Goal: Transaction & Acquisition: Purchase product/service

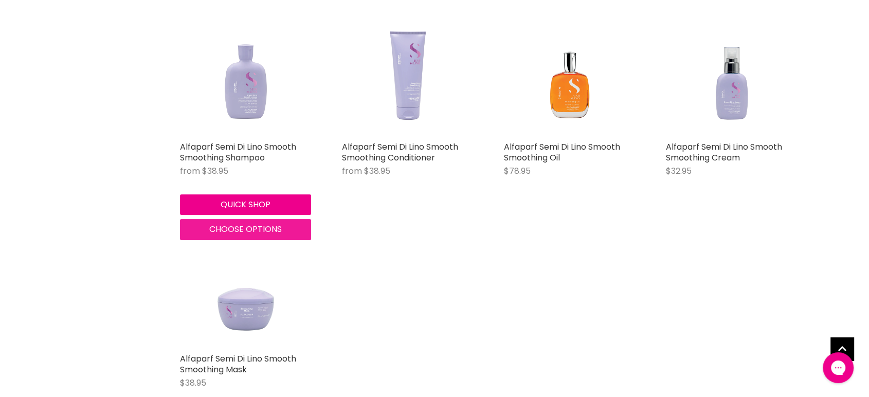
click at [255, 226] on span "Choose options" at bounding box center [245, 229] width 72 height 12
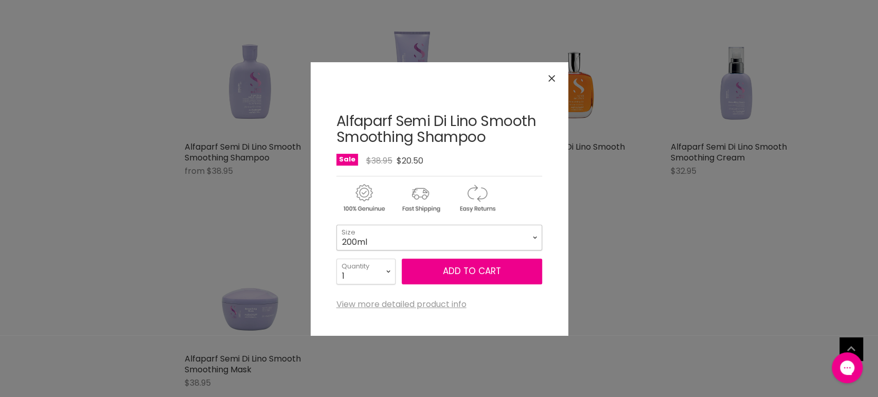
click at [418, 240] on select "200ml 1 Litre" at bounding box center [439, 238] width 206 height 26
click at [336, 225] on select "200ml 1 Litre" at bounding box center [439, 238] width 206 height 26
select select "1 Litre"
click at [555, 76] on button "Close" at bounding box center [551, 78] width 22 height 22
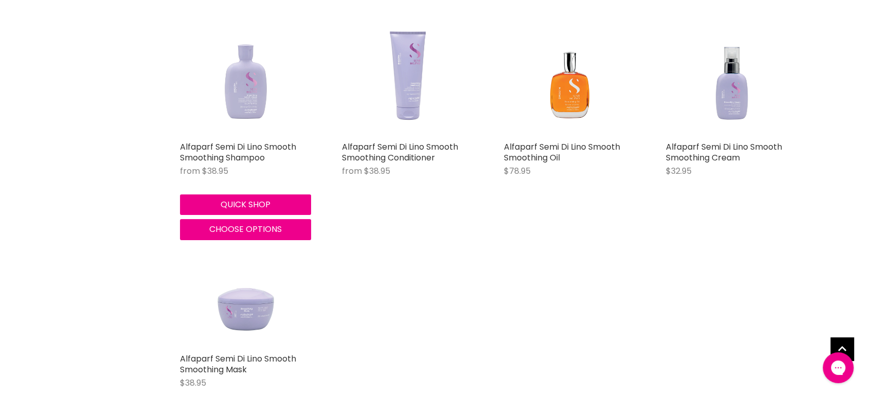
click at [259, 111] on img "Main content" at bounding box center [245, 70] width 131 height 131
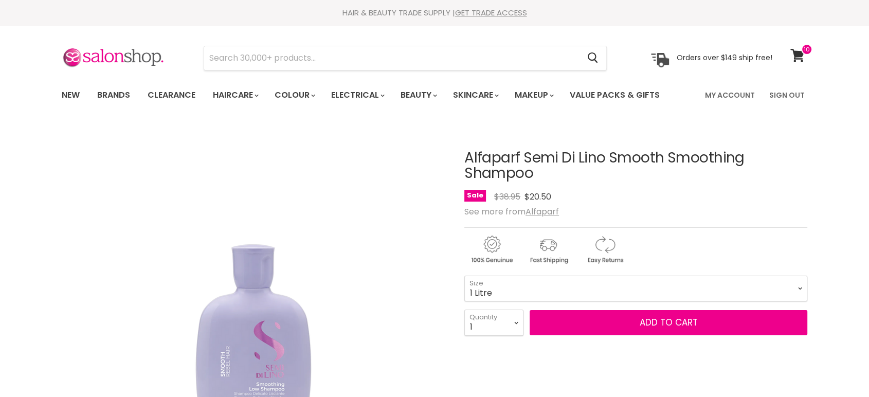
click at [464, 276] on select "200ml 1 Litre" at bounding box center [635, 289] width 343 height 26
select select "1 Litre"
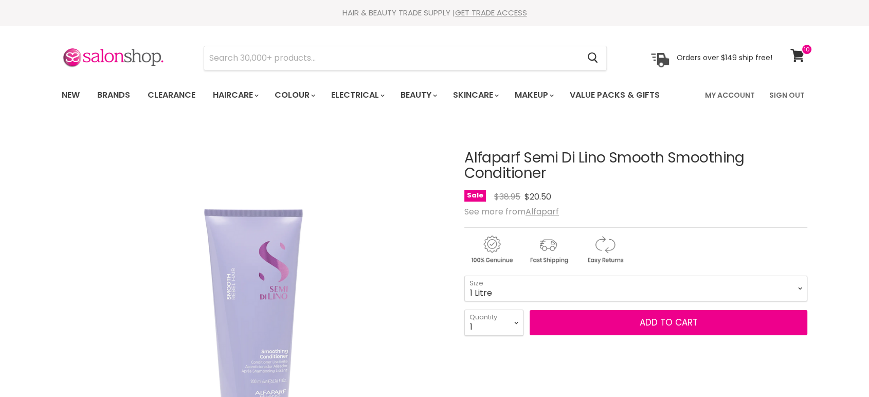
click at [464, 276] on select "200ml 1 Litre" at bounding box center [635, 289] width 343 height 26
select select "1 Litre"
